Goal: Check status: Check status

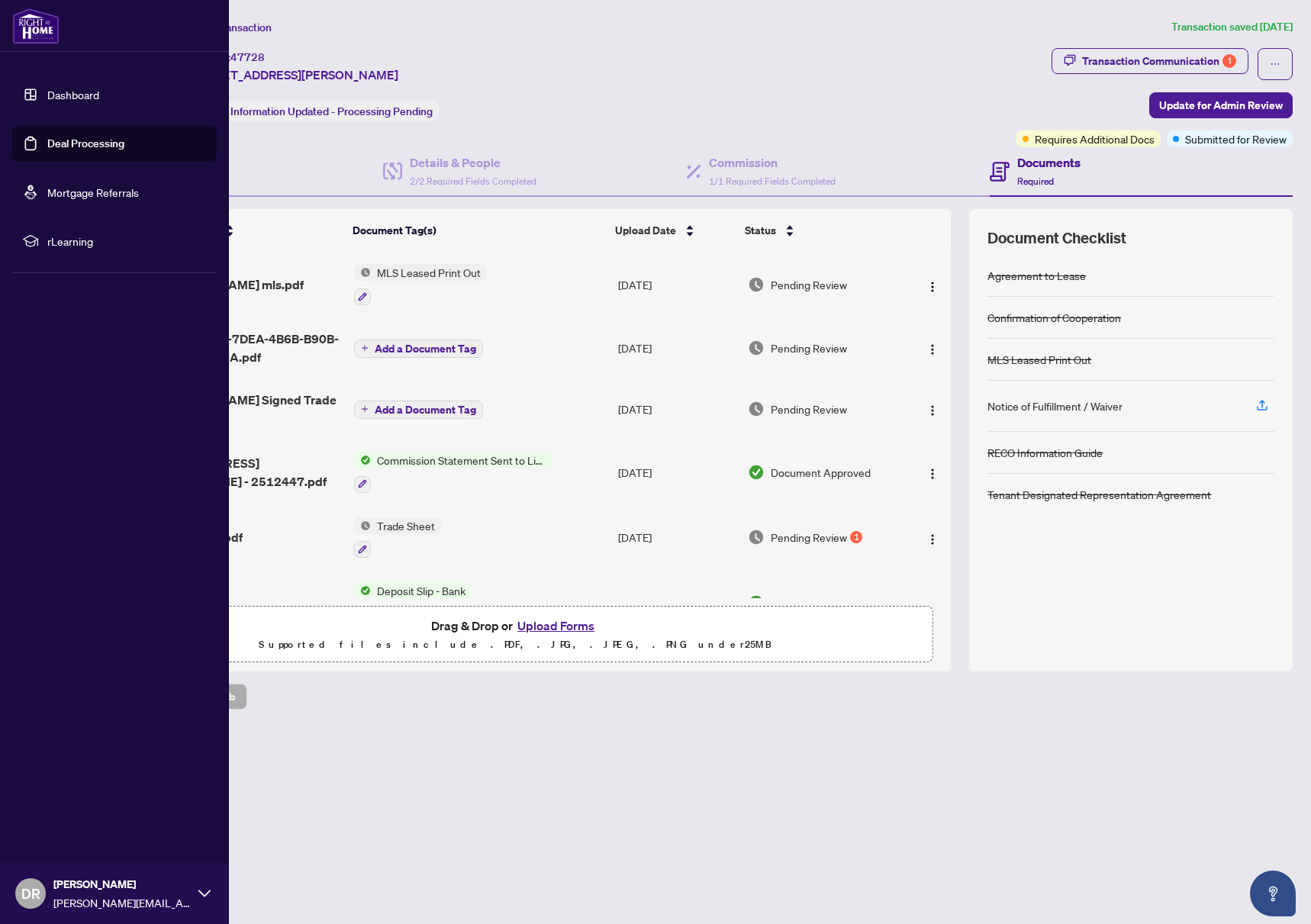
click at [91, 137] on link "Deal Processing" at bounding box center [86, 144] width 77 height 14
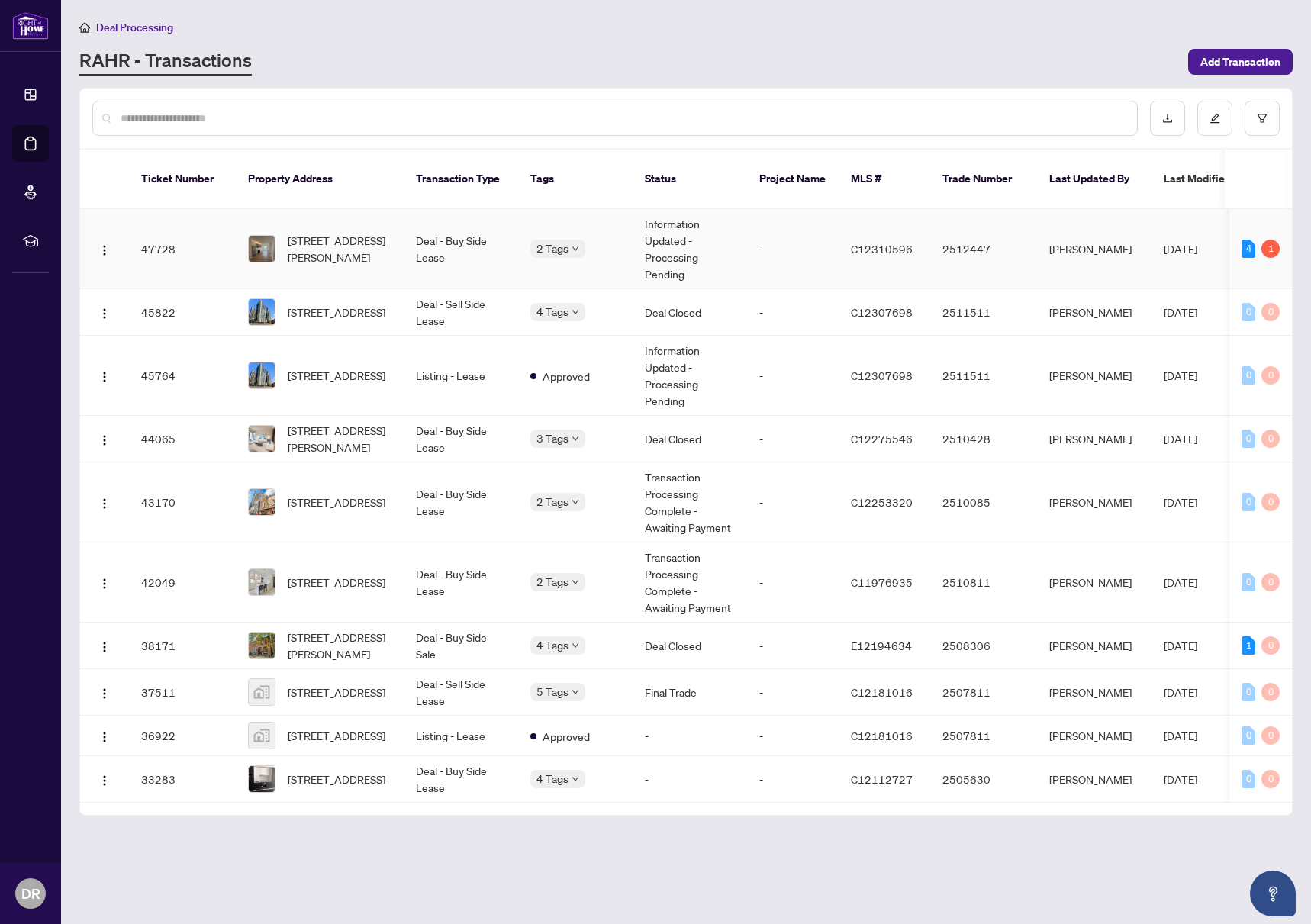
click at [677, 222] on td "Information Updated - Processing Pending" at bounding box center [690, 249] width 115 height 80
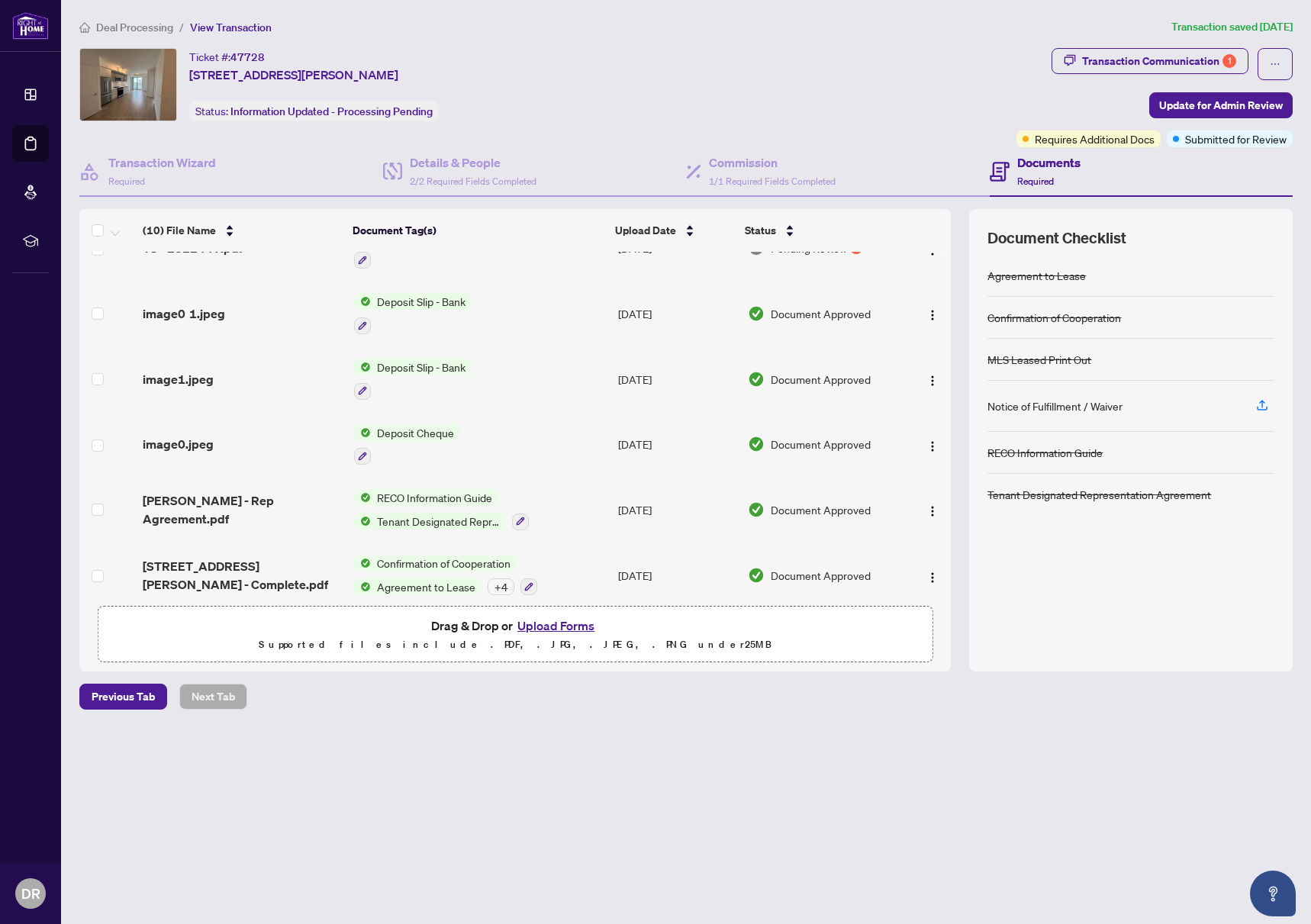
scroll to position [60, 0]
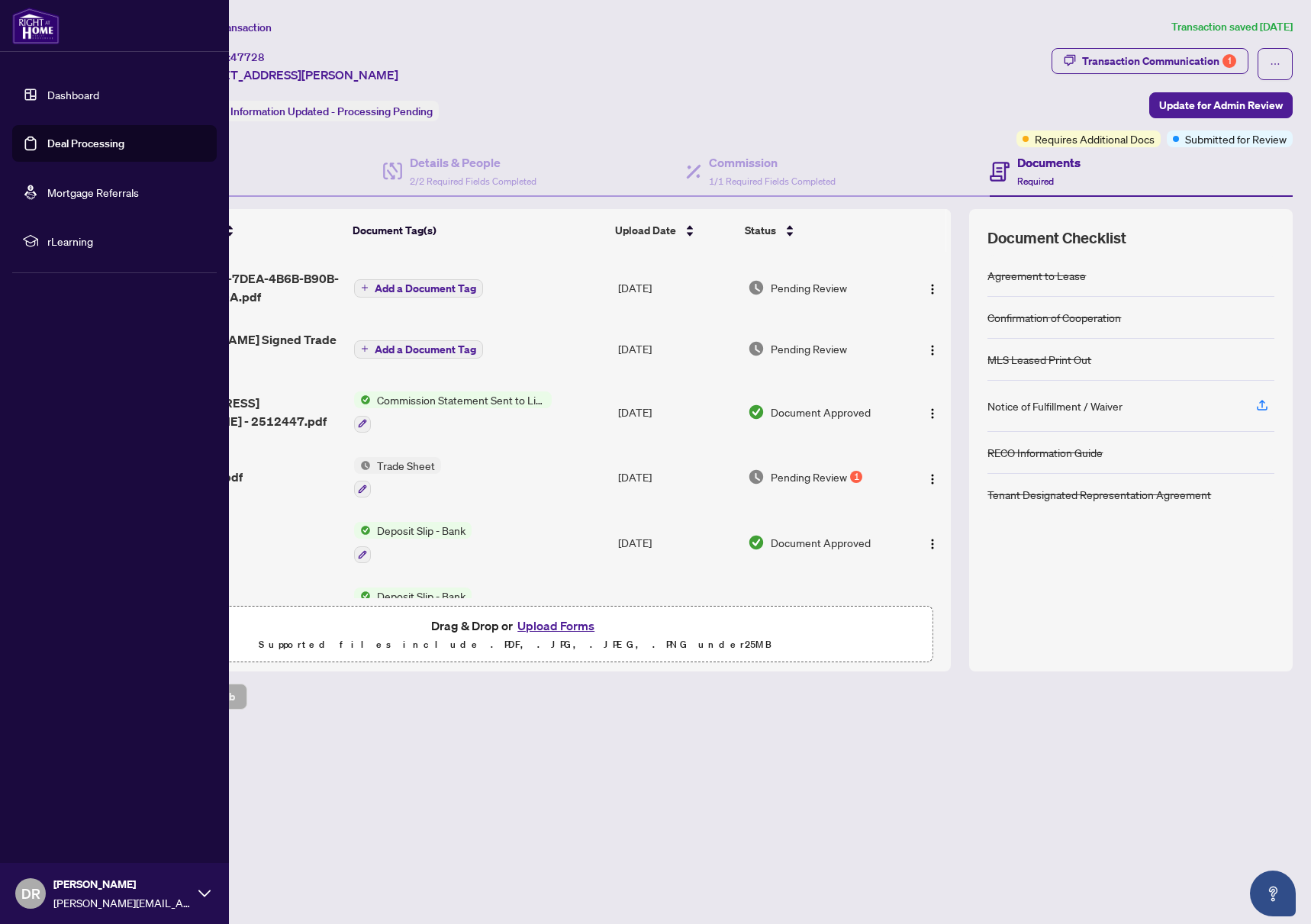
click at [77, 145] on link "Deal Processing" at bounding box center [86, 144] width 77 height 14
